Goal: Task Accomplishment & Management: Use online tool/utility

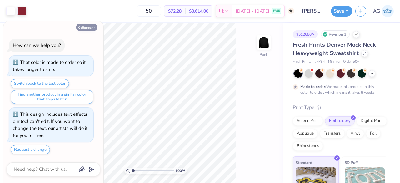
click at [83, 30] on button "Collapse" at bounding box center [86, 27] width 21 height 7
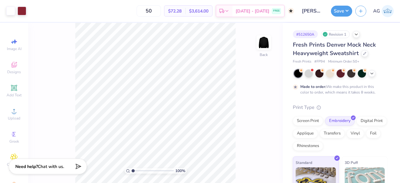
click at [369, 75] on div at bounding box center [341, 73] width 94 height 8
click at [371, 74] on icon at bounding box center [372, 72] width 5 height 5
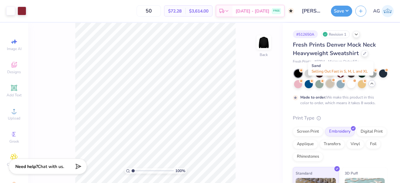
click at [334, 81] on div at bounding box center [330, 83] width 8 height 8
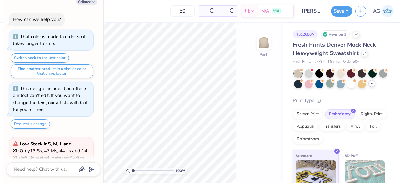
scroll to position [188, 0]
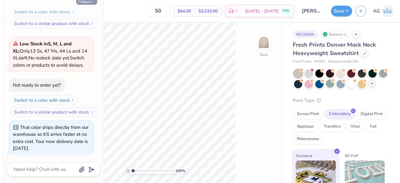
click at [86, 3] on button "Collapse" at bounding box center [86, 1] width 21 height 7
type textarea "x"
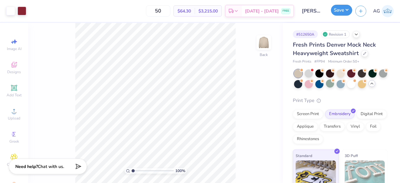
click at [343, 13] on button "Save" at bounding box center [341, 10] width 21 height 11
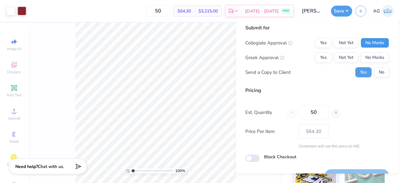
click at [375, 43] on button "No Marks" at bounding box center [375, 43] width 28 height 10
click at [372, 59] on button "No Marks" at bounding box center [375, 58] width 28 height 10
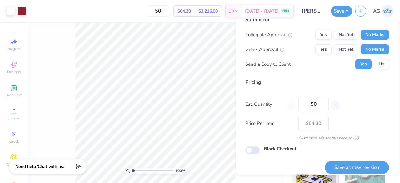
scroll to position [14, 0]
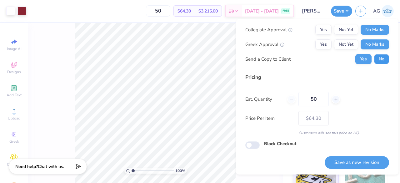
click at [375, 56] on button "No" at bounding box center [381, 59] width 15 height 10
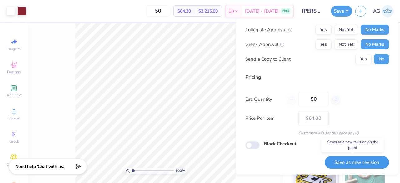
click at [358, 160] on button "Save as new revision" at bounding box center [357, 162] width 64 height 13
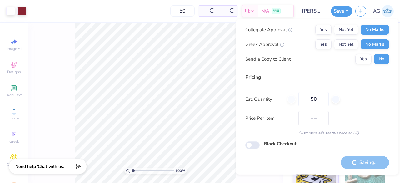
type input "$64.30"
